Goal: Information Seeking & Learning: Learn about a topic

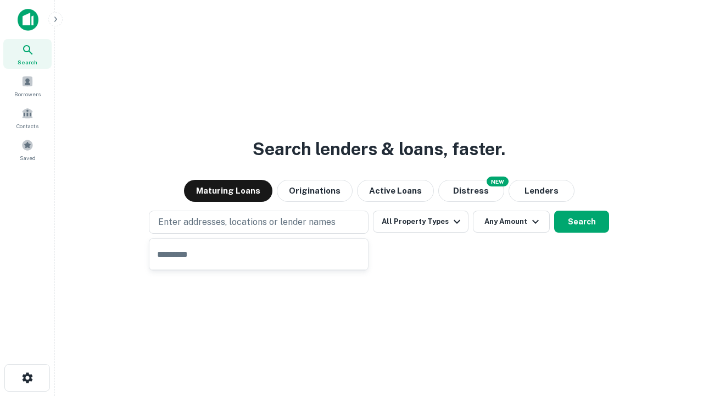
type input "**********"
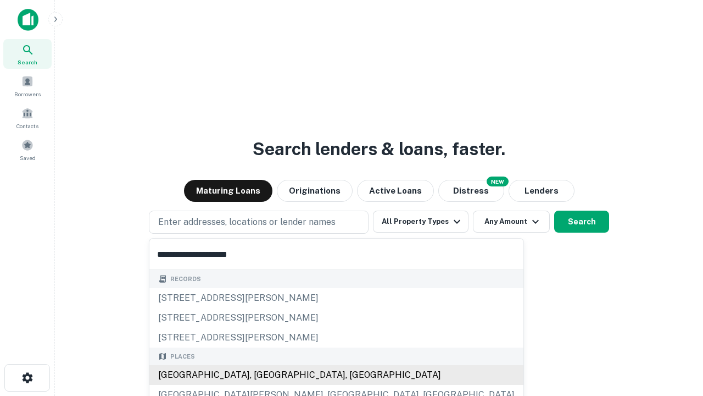
click at [263, 375] on div "[GEOGRAPHIC_DATA], [GEOGRAPHIC_DATA], [GEOGRAPHIC_DATA]" at bounding box center [336, 375] width 374 height 20
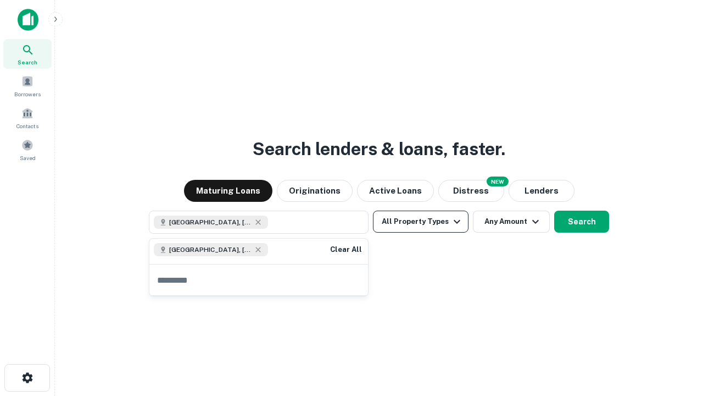
click at [421, 221] on button "All Property Types" at bounding box center [421, 221] width 96 height 22
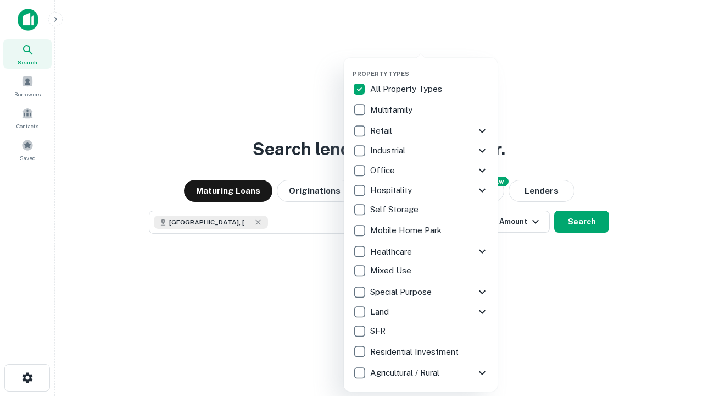
click at [430, 66] on button "button" at bounding box center [430, 66] width 154 height 1
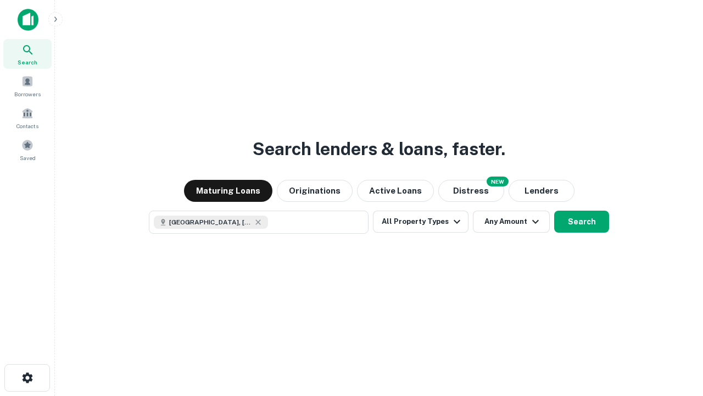
scroll to position [18, 0]
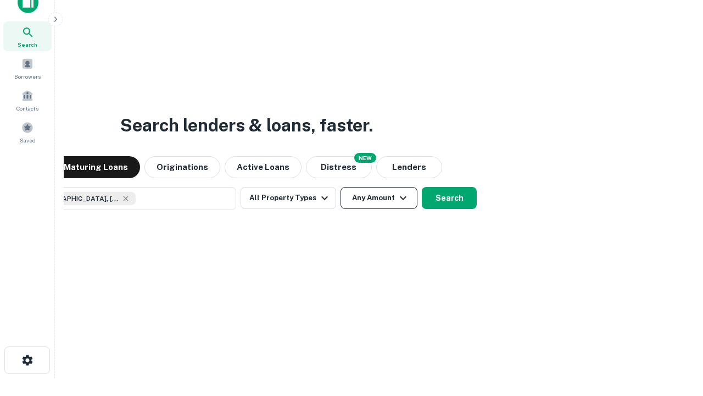
click at [341, 187] on button "Any Amount" at bounding box center [379, 198] width 77 height 22
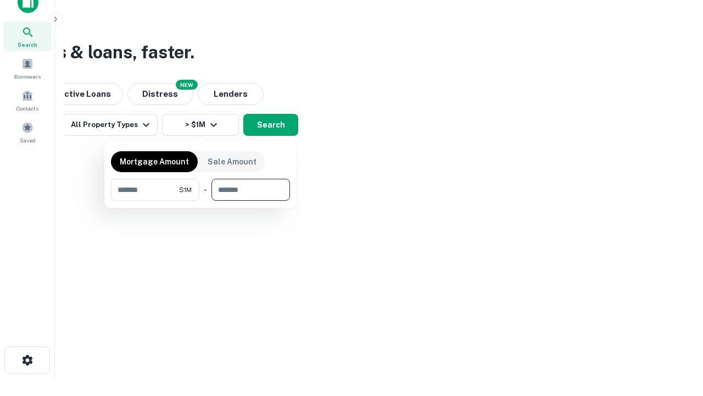
type input "*******"
click at [201, 201] on button "button" at bounding box center [200, 201] width 179 height 1
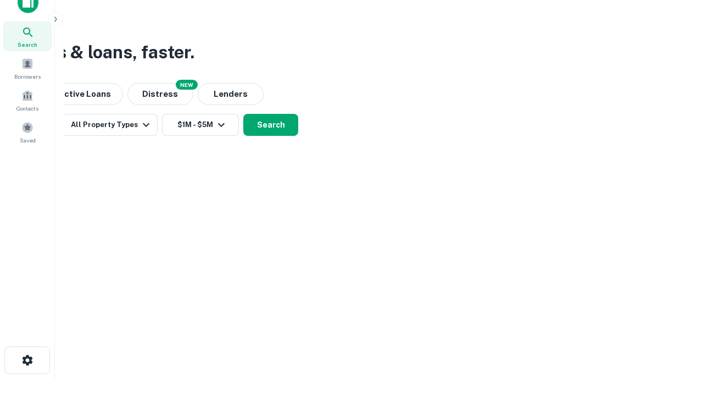
scroll to position [18, 0]
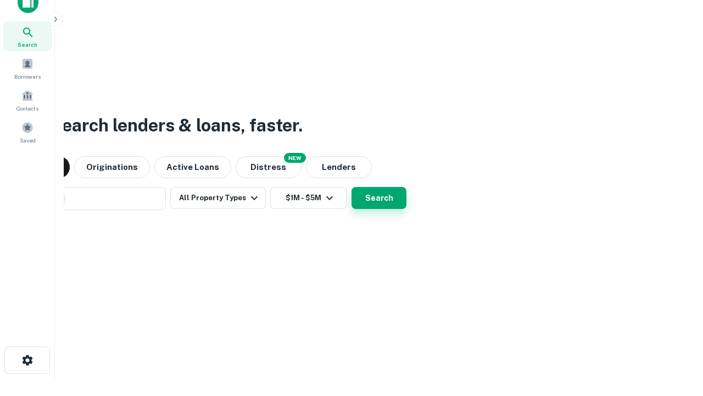
click at [352, 187] on button "Search" at bounding box center [379, 198] width 55 height 22
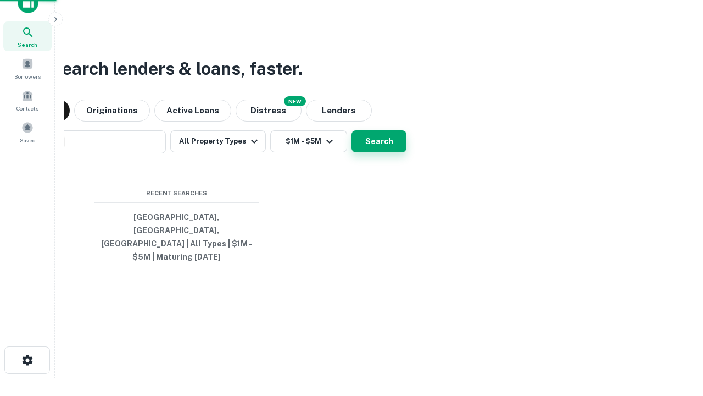
scroll to position [36, 311]
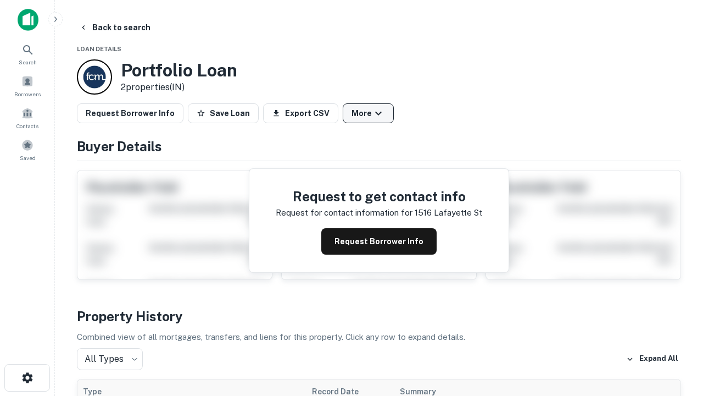
click at [368, 113] on button "More" at bounding box center [368, 113] width 51 height 20
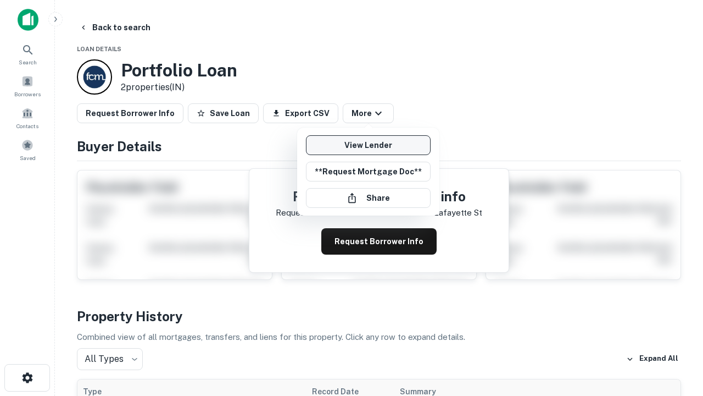
click at [368, 145] on link "View Lender" at bounding box center [368, 145] width 125 height 20
